Goal: Task Accomplishment & Management: Use online tool/utility

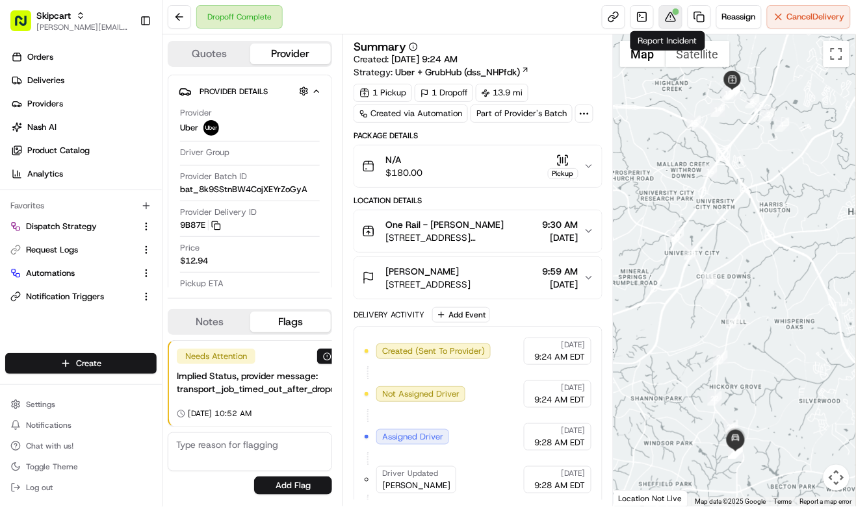
click at [666, 18] on button at bounding box center [670, 16] width 23 height 23
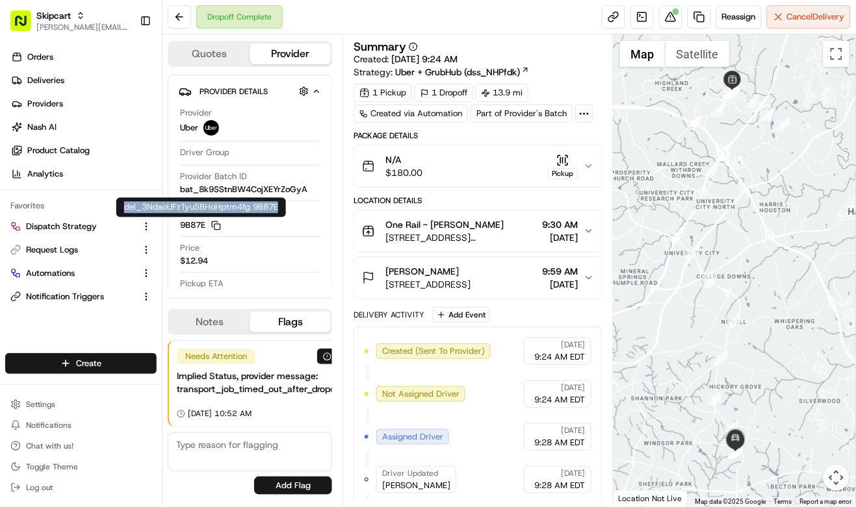
drag, startPoint x: 277, startPoint y: 207, endPoint x: 123, endPoint y: 208, distance: 154.0
click at [123, 208] on div "del_3NdaoUFzTyuSBHoHptm4fg 9B87E del_3NdaoUFzTyuSBHoHptm4fg 9B87E" at bounding box center [201, 206] width 170 height 19
copy div "del_3NdaoUFzTyuSBHoHptm4fg 9B87E"
drag, startPoint x: 125, startPoint y: 208, endPoint x: 249, endPoint y: 206, distance: 123.4
click at [249, 206] on div "del_3NdaoUFzTyuSBHoHptm4fg 9B87E del_3NdaoUFzTyuSBHoHptm4fg 9B87E" at bounding box center [201, 206] width 170 height 19
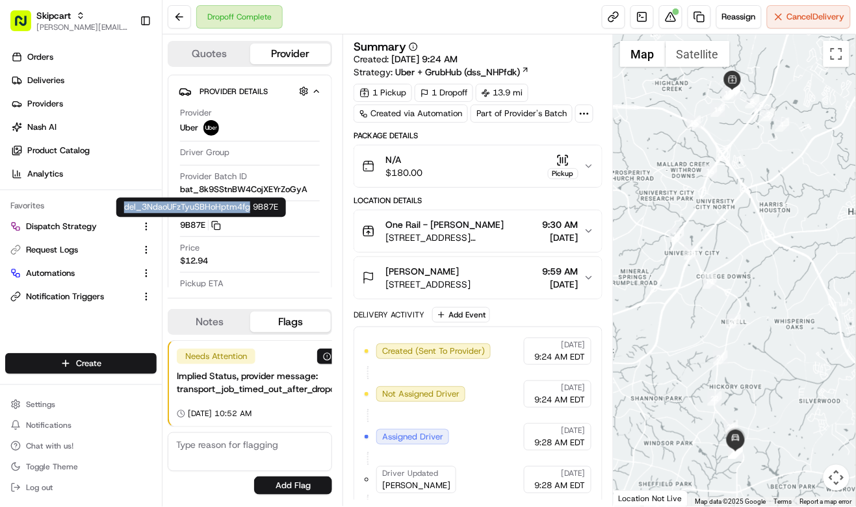
copy div "del_3NdaoUFzTyuSBHoHptm4fg"
